Goal: Navigation & Orientation: Find specific page/section

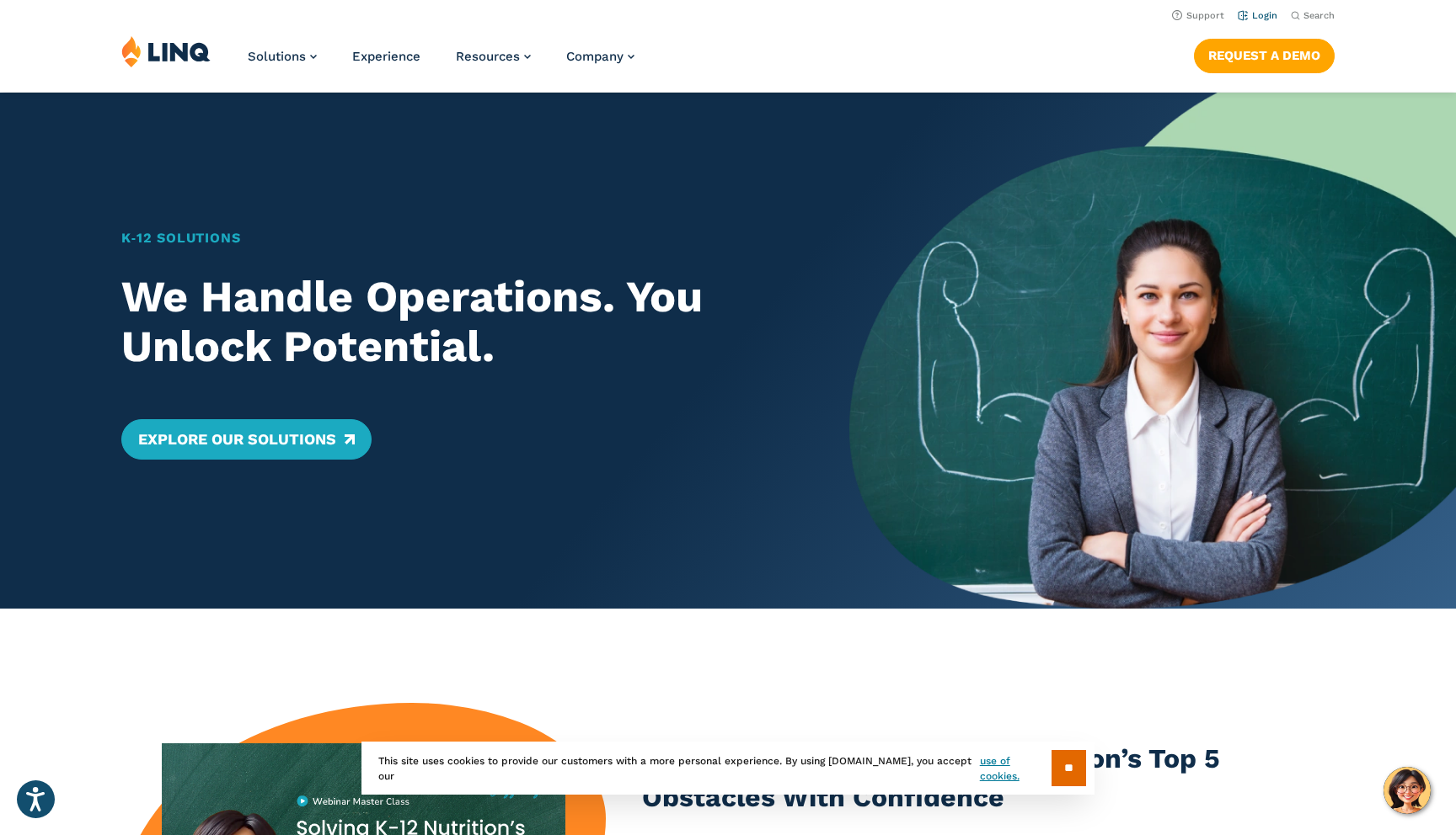
click at [1264, 17] on link "Login" at bounding box center [1257, 16] width 39 height 11
click at [1266, 17] on link "Login" at bounding box center [1257, 16] width 39 height 11
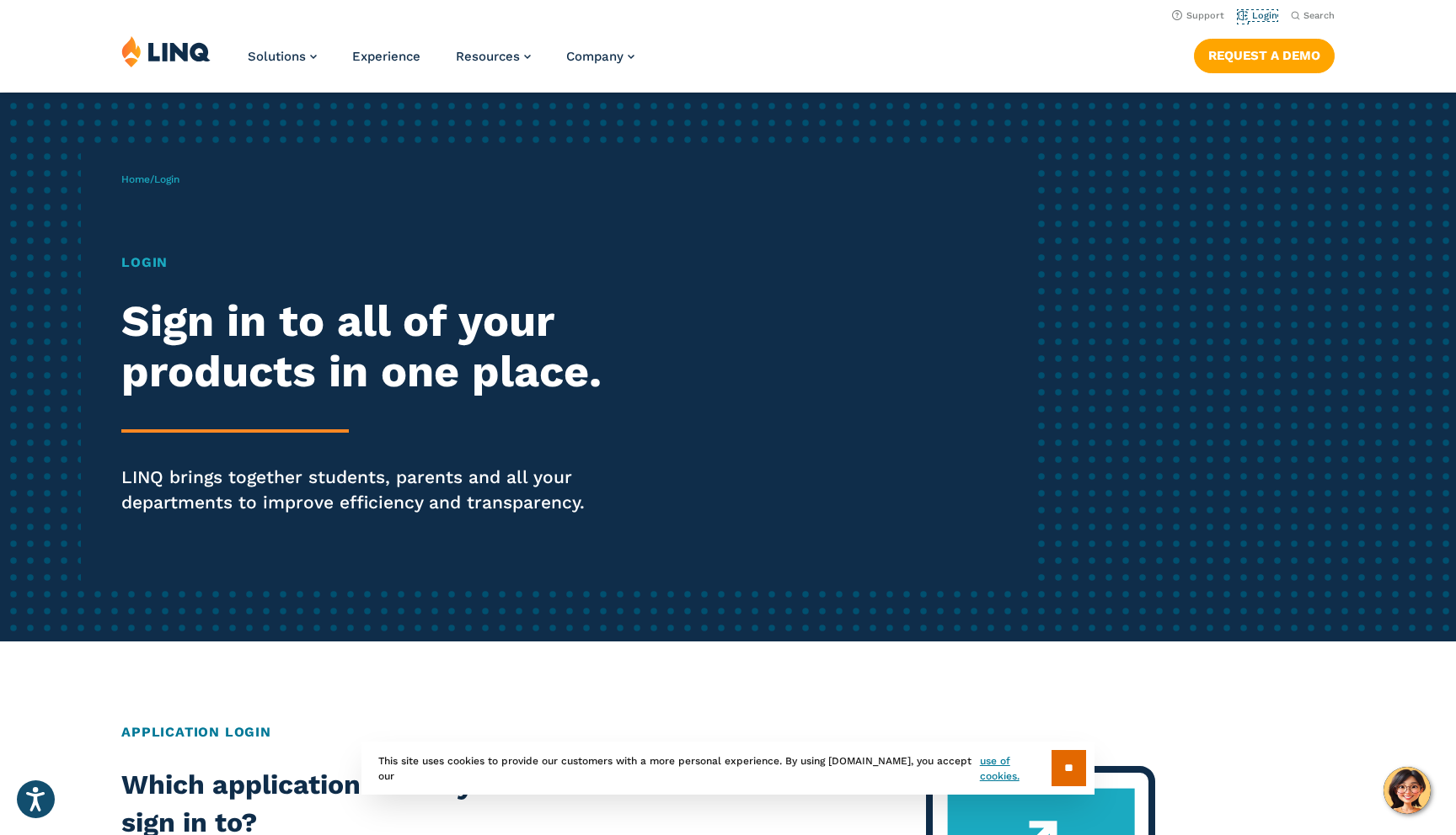
click at [1264, 17] on link "Login" at bounding box center [1257, 16] width 39 height 11
click at [1260, 12] on link "Login" at bounding box center [1257, 16] width 39 height 11
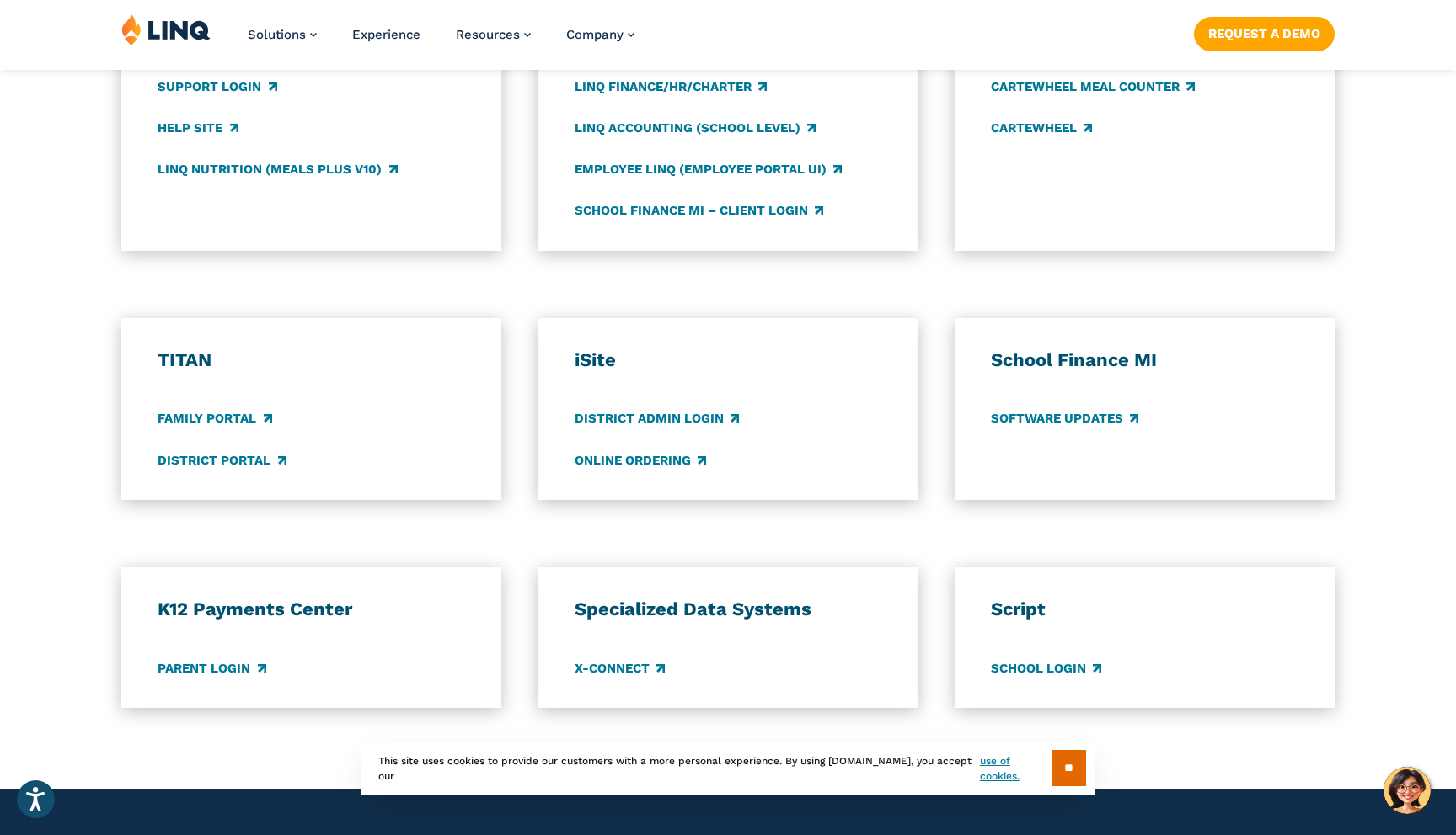
scroll to position [1033, 0]
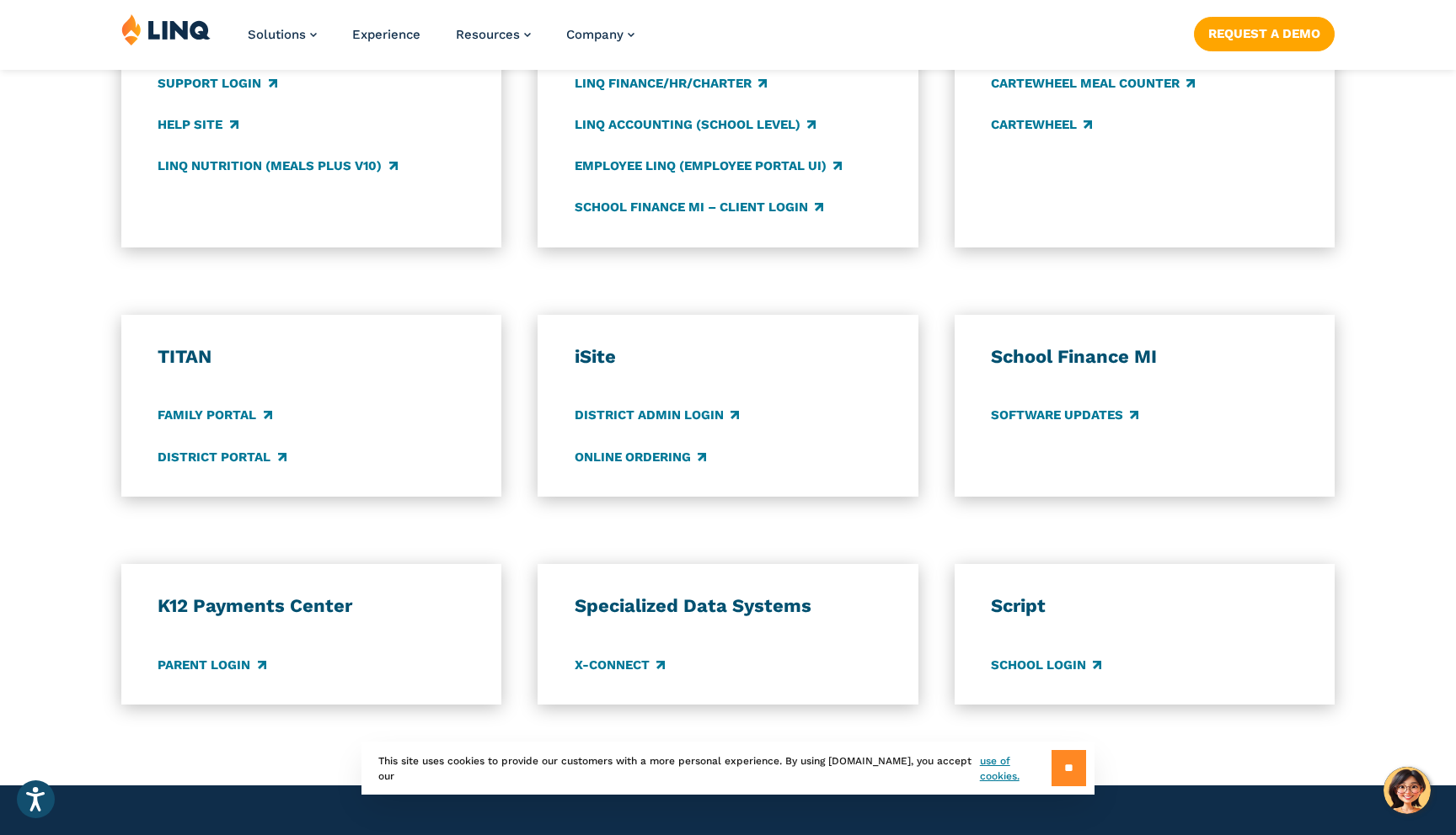
click at [1076, 763] on input "**" at bounding box center [1068, 768] width 35 height 36
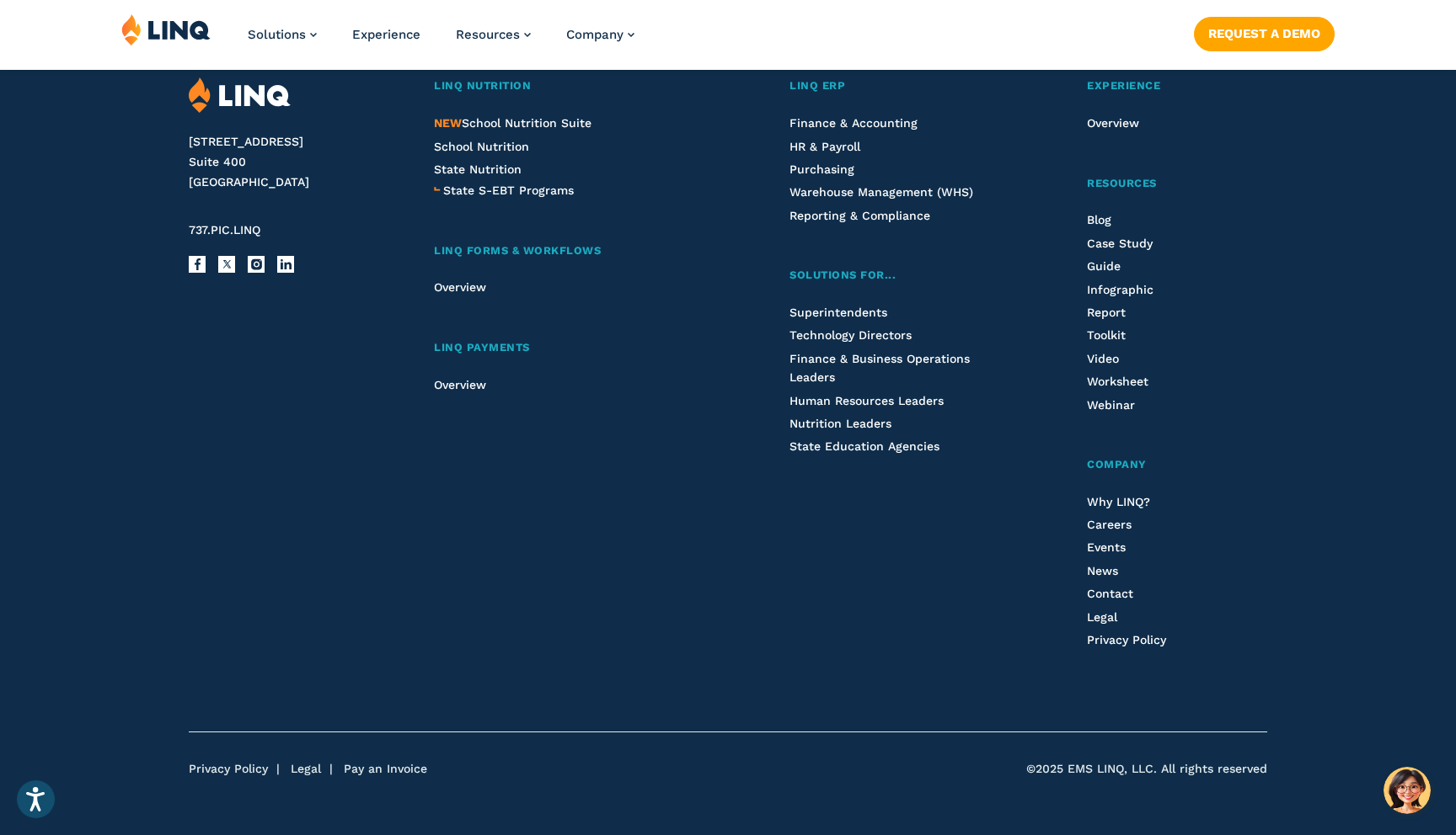
scroll to position [1851, 0]
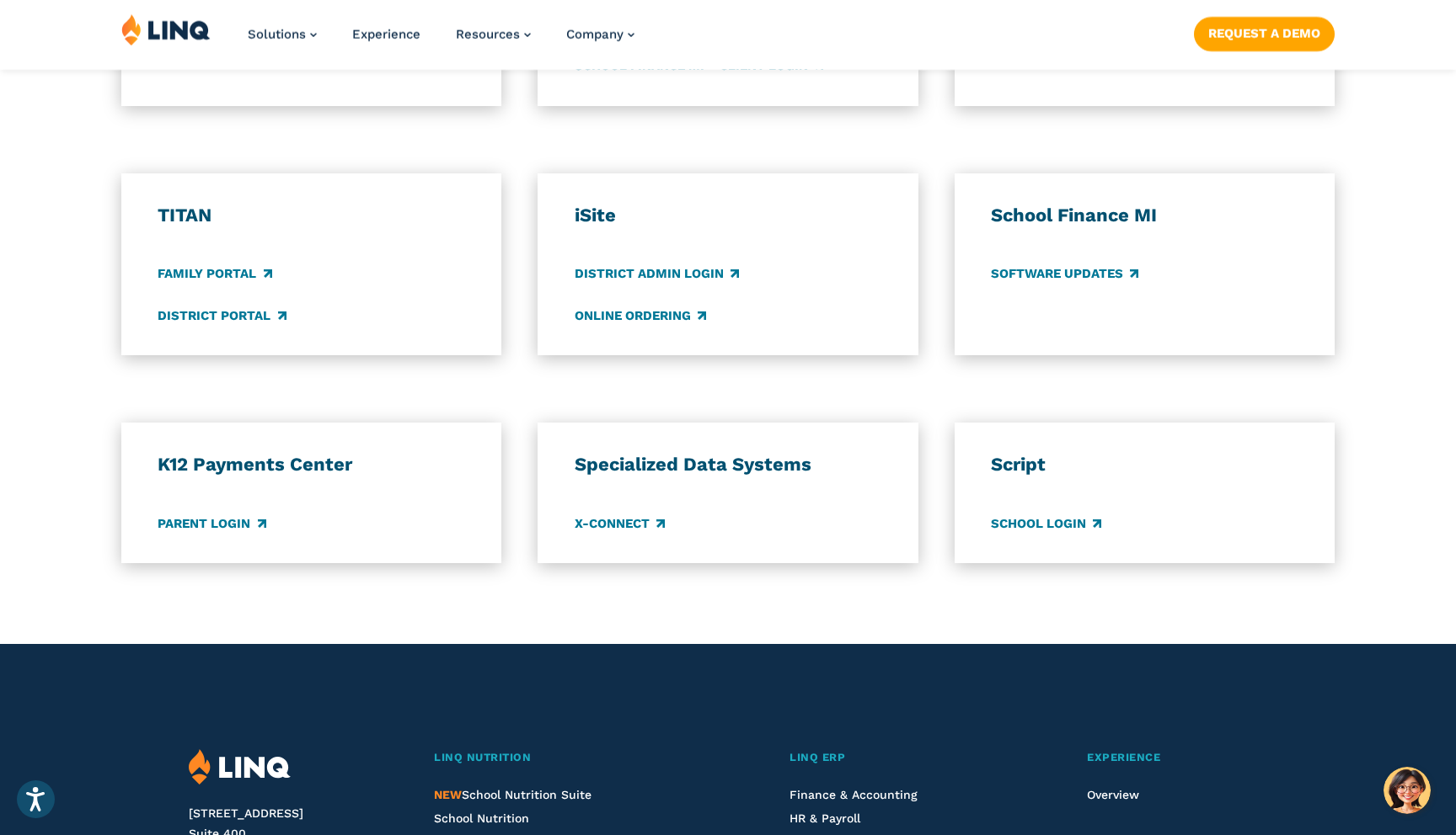
scroll to position [1186, 0]
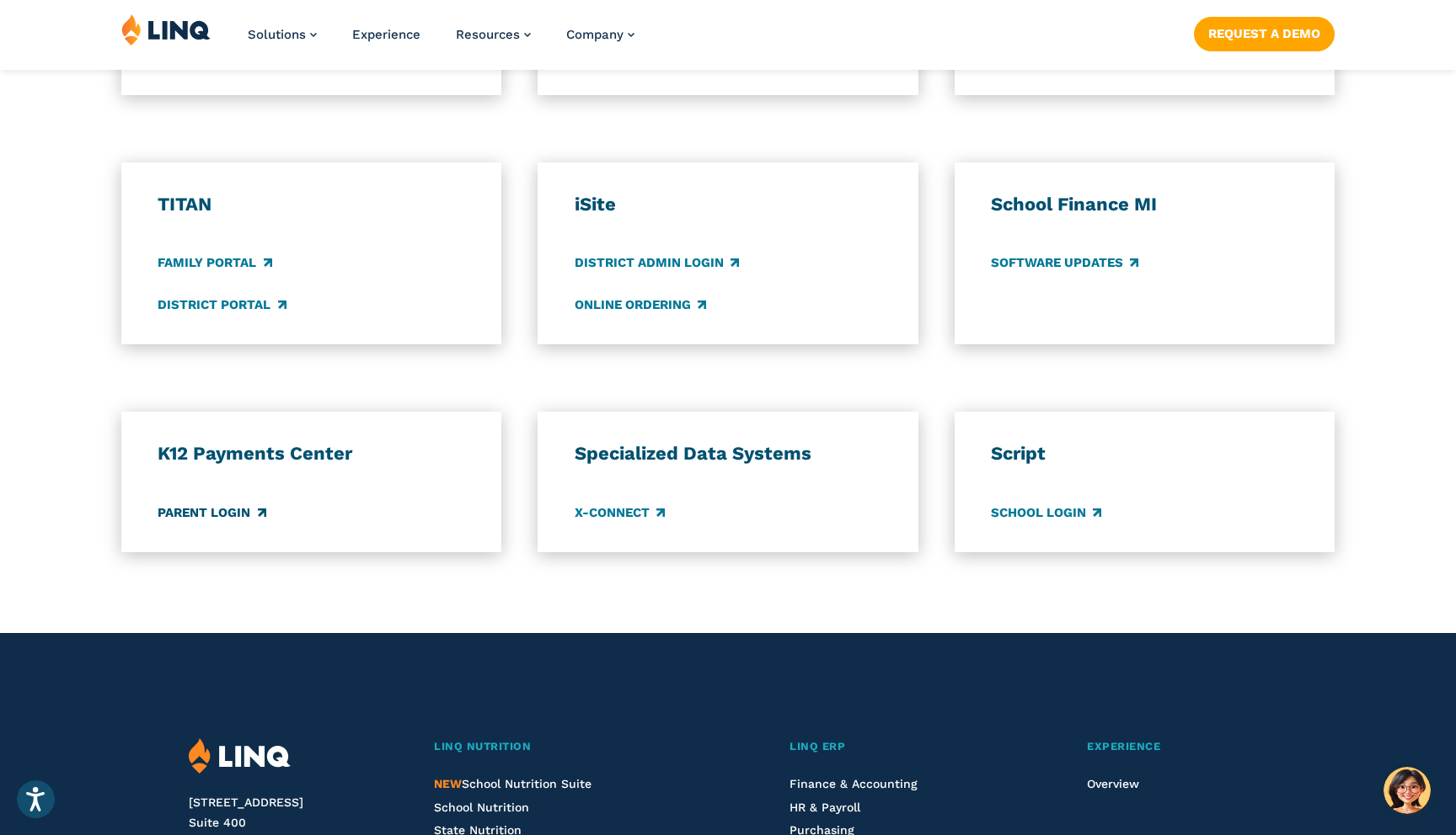
click at [244, 511] on link "Parent Login" at bounding box center [211, 512] width 108 height 18
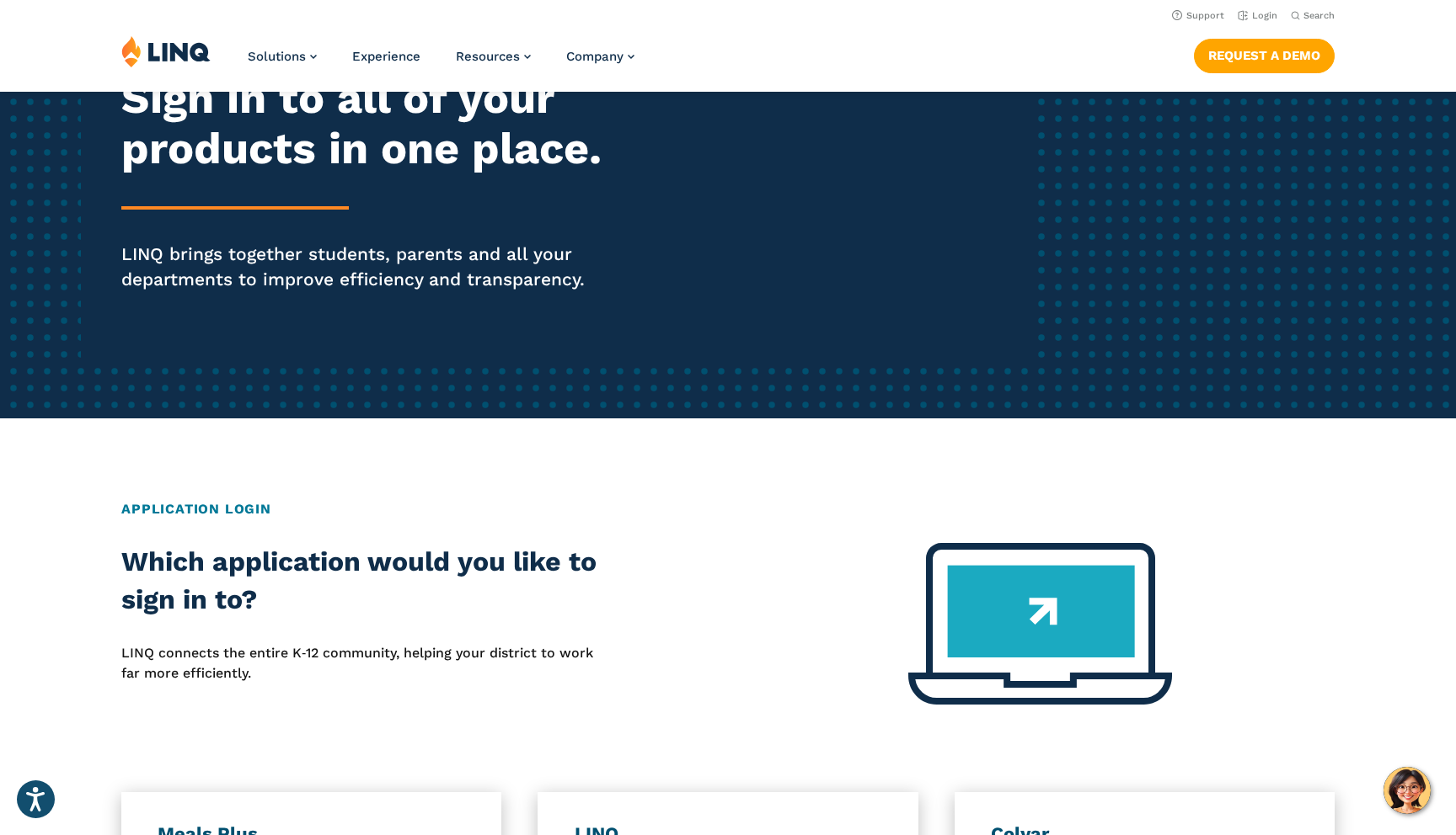
scroll to position [0, 0]
